Goal: Information Seeking & Learning: Check status

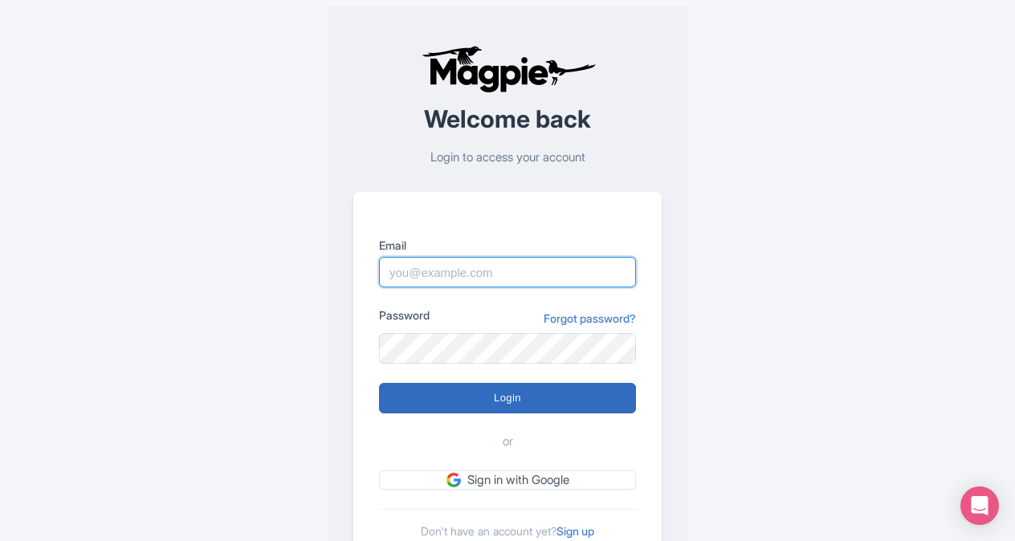
type input "butch.sager@intrepidtravel.com"
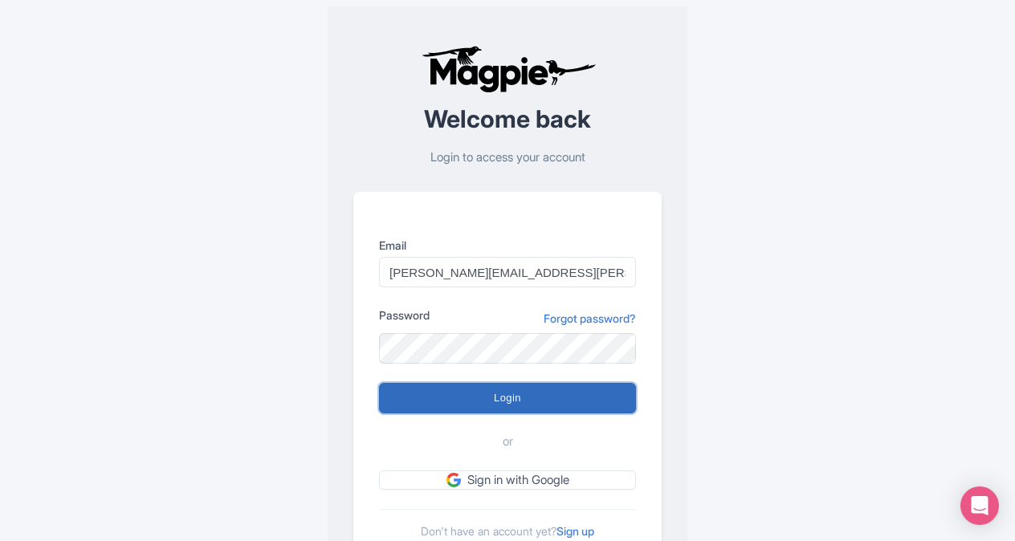
click at [515, 394] on input "Login" at bounding box center [507, 398] width 257 height 31
type input "Logging in..."
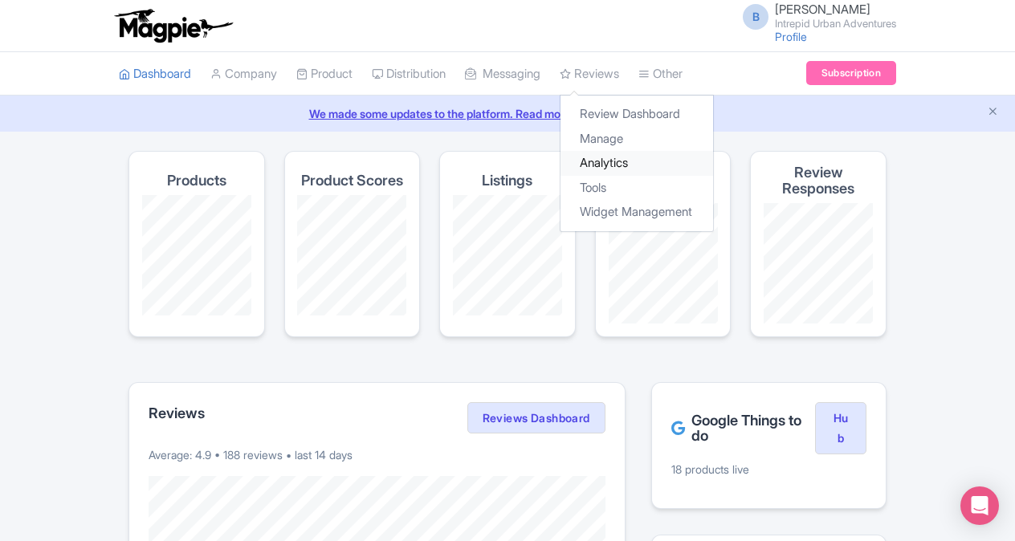
click at [620, 159] on link "Analytics" at bounding box center [636, 163] width 153 height 25
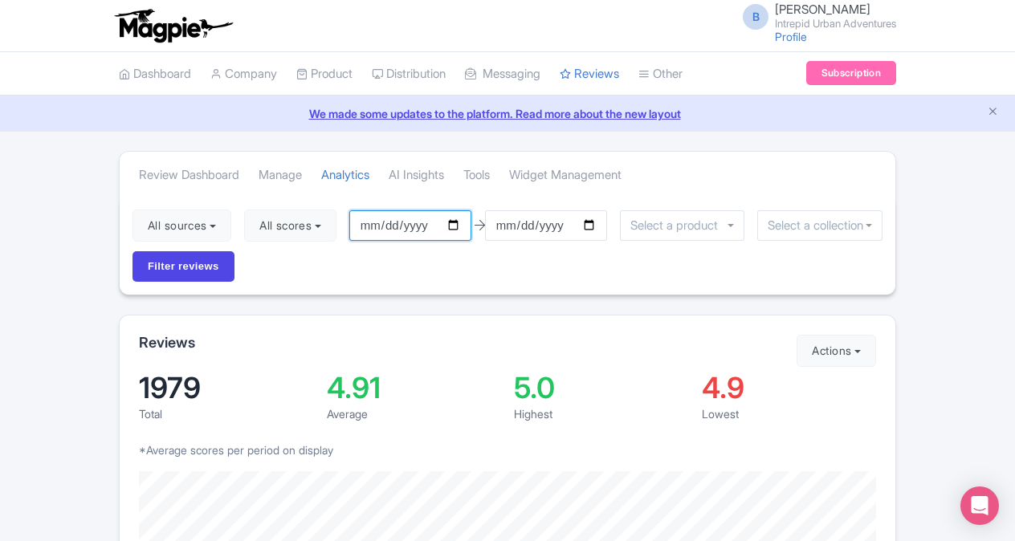
click at [453, 226] on input "2025-06-03" at bounding box center [410, 225] width 122 height 31
type input "[DATE]"
click at [596, 228] on input "2025-09-02" at bounding box center [546, 225] width 122 height 31
type input "2025-08-29"
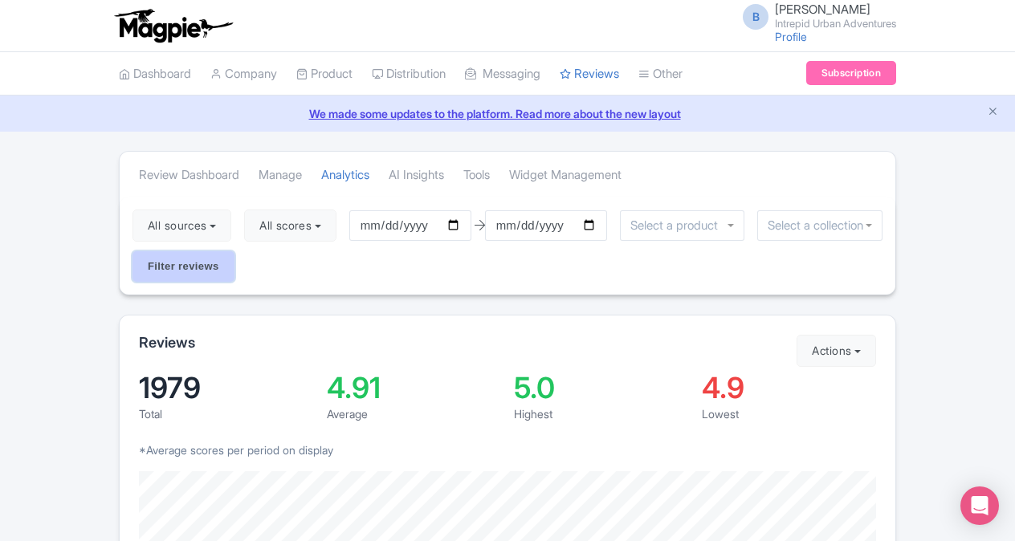
click at [160, 273] on input "Filter reviews" at bounding box center [183, 266] width 102 height 31
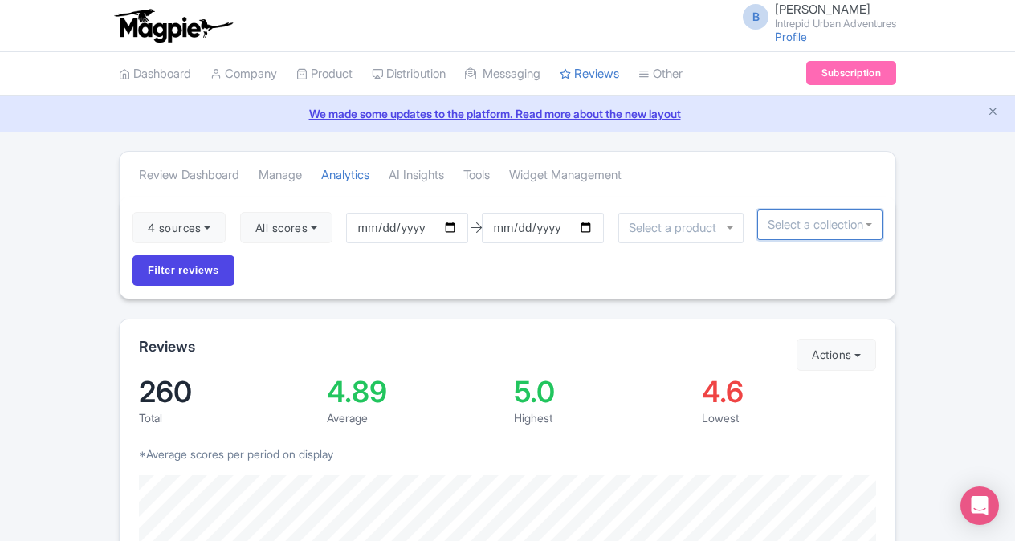
click at [783, 230] on input "select-one" at bounding box center [819, 225] width 104 height 14
click at [854, 230] on input "select-one" at bounding box center [819, 225] width 104 height 14
click at [695, 230] on input "select-one" at bounding box center [676, 228] width 96 height 14
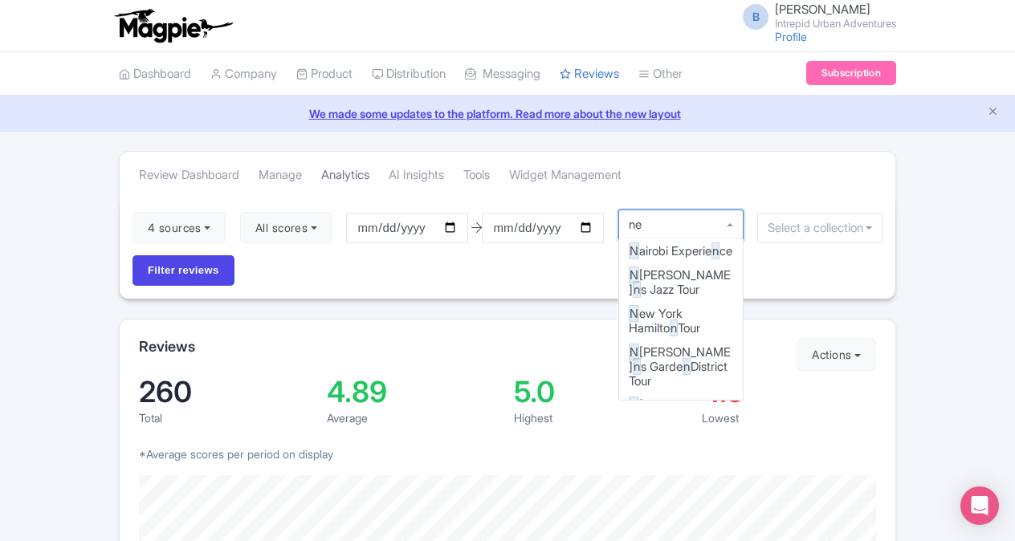
type input "new"
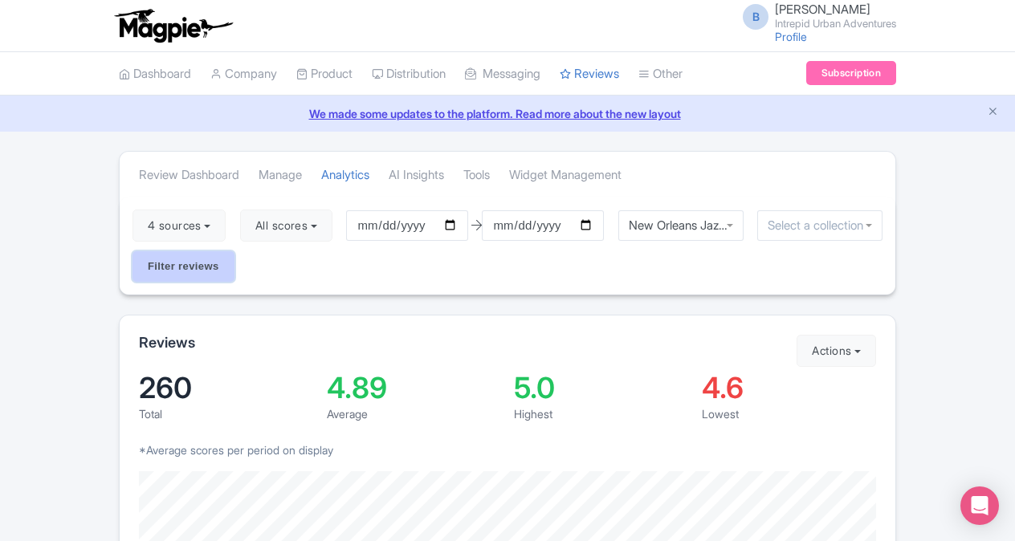
click at [191, 260] on input "Filter reviews" at bounding box center [183, 266] width 102 height 31
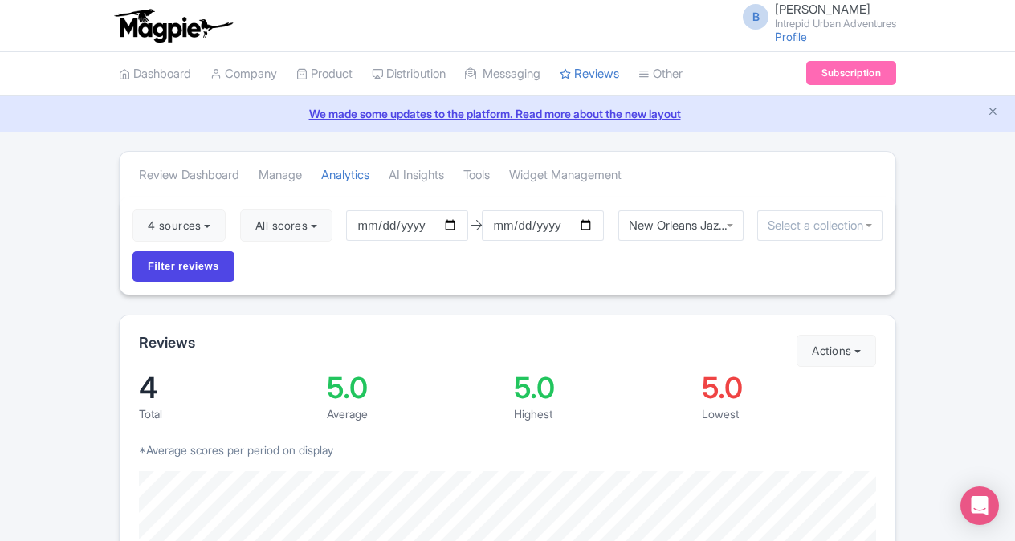
scroll to position [10, 0]
click at [732, 225] on div "New Orleans Jazz Tour" at bounding box center [680, 225] width 125 height 31
click at [199, 266] on input "Filter reviews" at bounding box center [183, 266] width 102 height 31
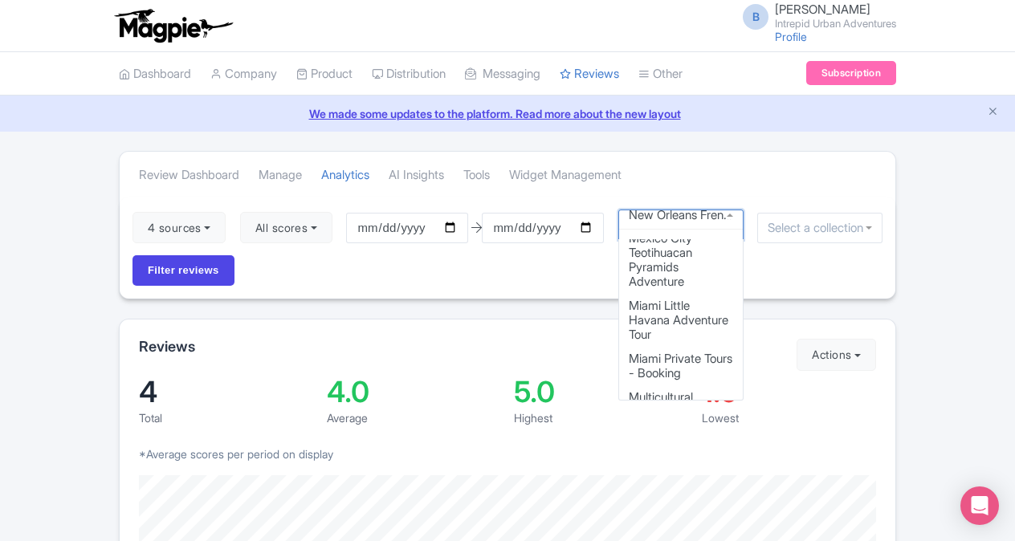
click at [729, 222] on div "New Orleans French Quarter Food Experience" at bounding box center [680, 224] width 125 height 31
drag, startPoint x: 745, startPoint y: 309, endPoint x: 746, endPoint y: 317, distance: 8.1
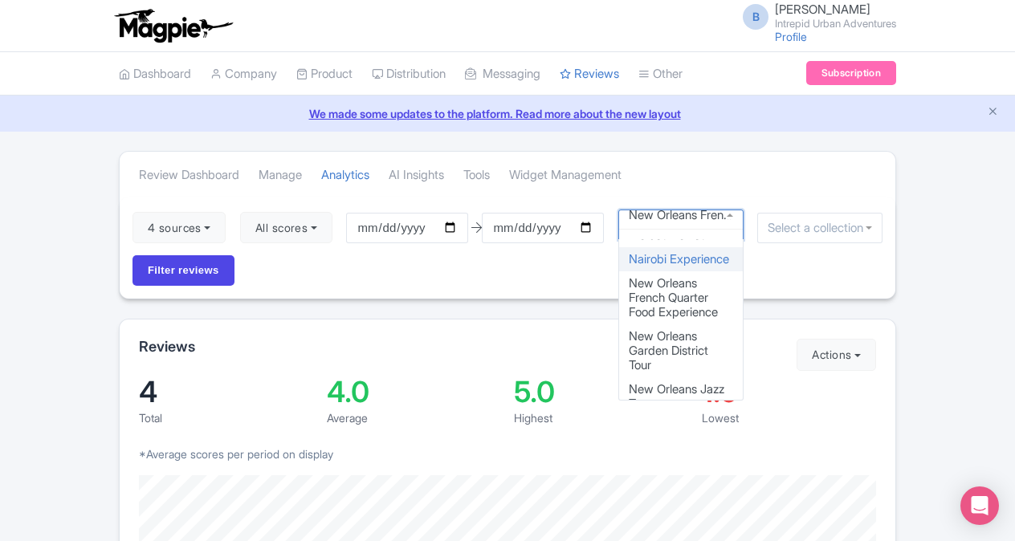
scroll to position [4341, 0]
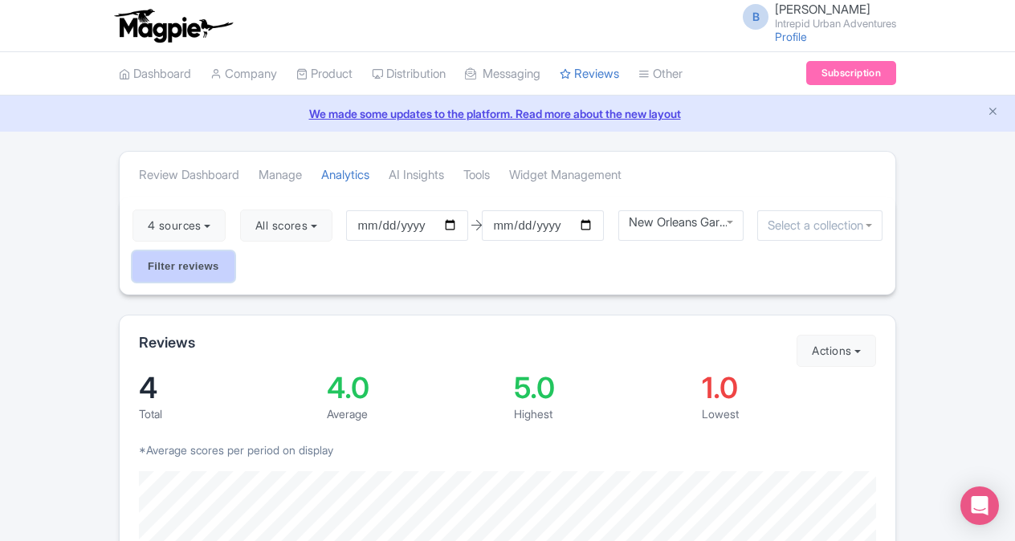
click at [226, 269] on input "Filter reviews" at bounding box center [183, 266] width 102 height 31
